Goal: Task Accomplishment & Management: Use online tool/utility

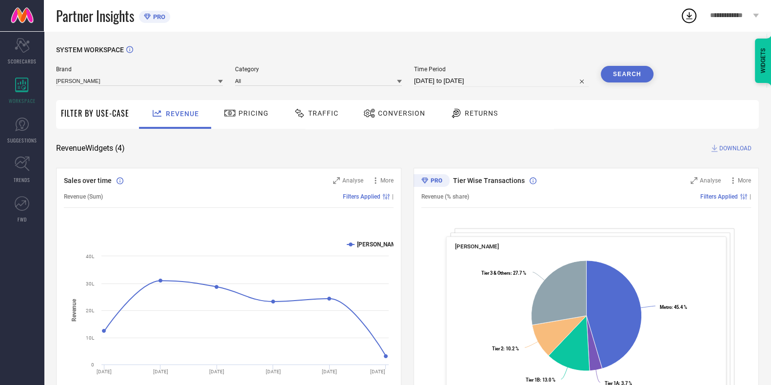
click at [314, 121] on div "Traffic" at bounding box center [316, 113] width 50 height 17
